Goal: Find contact information: Obtain details needed to contact an individual or organization

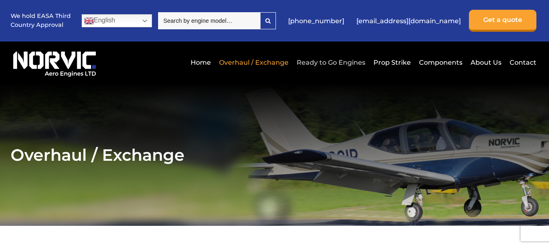
click at [339, 62] on link "Ready to Go Engines" at bounding box center [331, 62] width 73 height 20
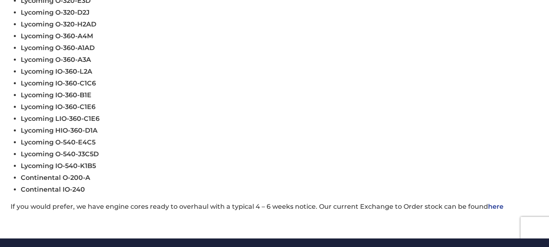
scroll to position [400, 0]
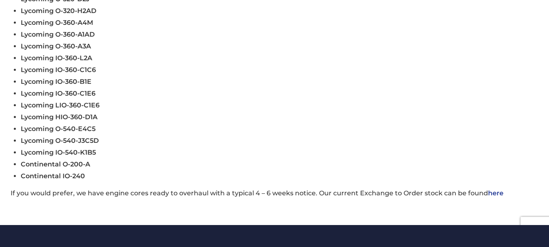
click at [496, 193] on link "here" at bounding box center [495, 193] width 15 height 8
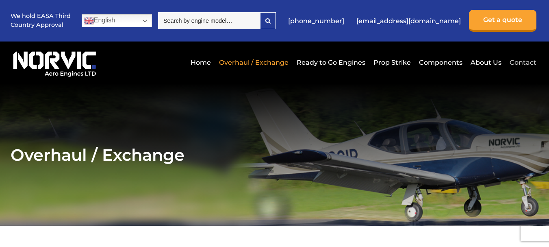
click at [524, 64] on link "Contact" at bounding box center [522, 62] width 29 height 20
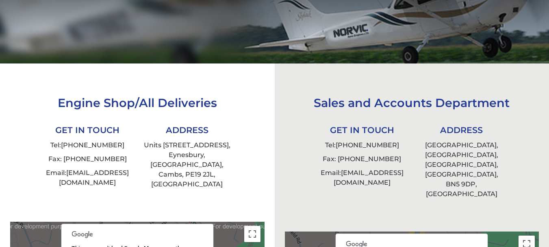
scroll to position [164, 0]
